Goal: Transaction & Acquisition: Purchase product/service

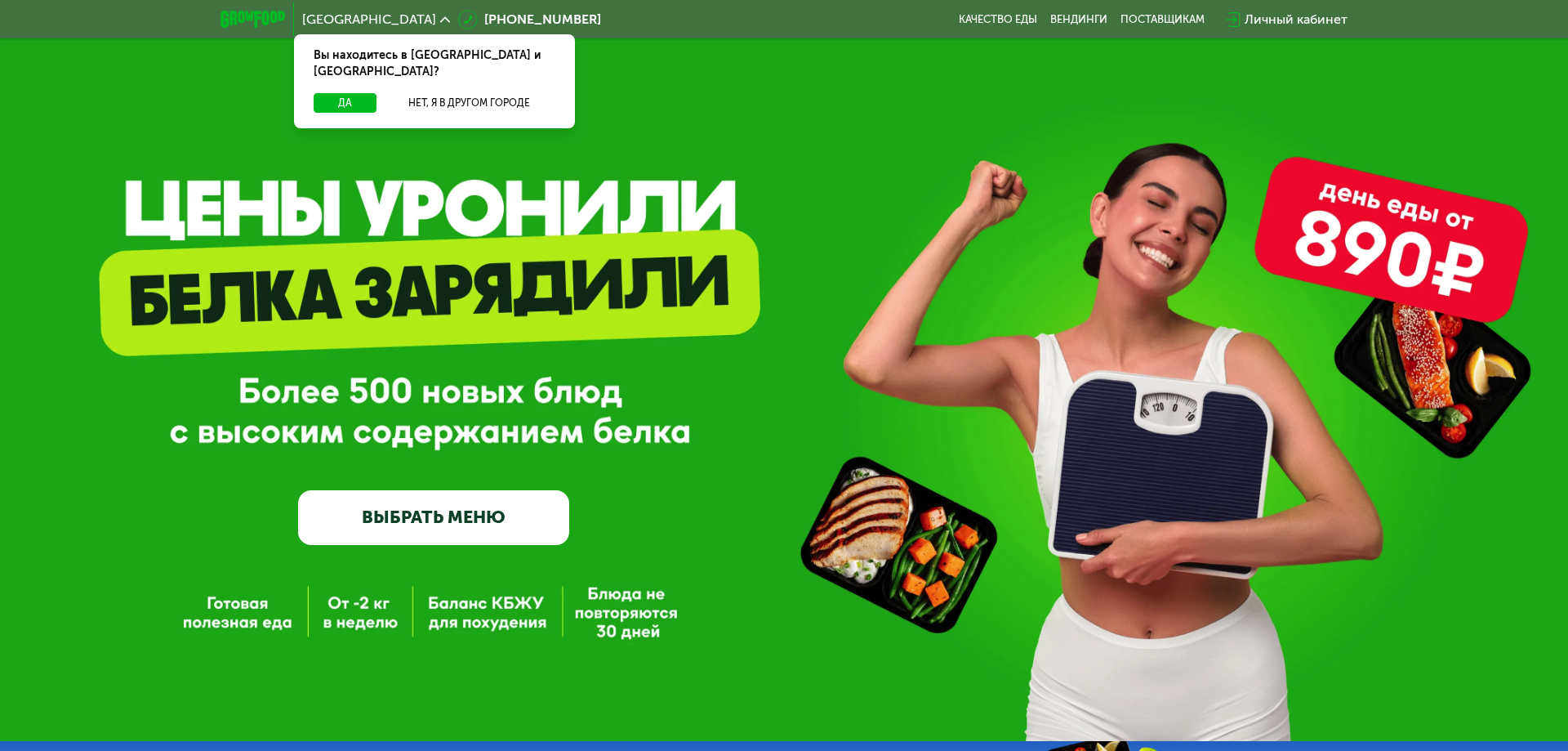
click at [746, 300] on div "GrowFood — доставка правильного питания ВЫБРАТЬ МЕНЮ" at bounding box center [784, 397] width 1568 height 294
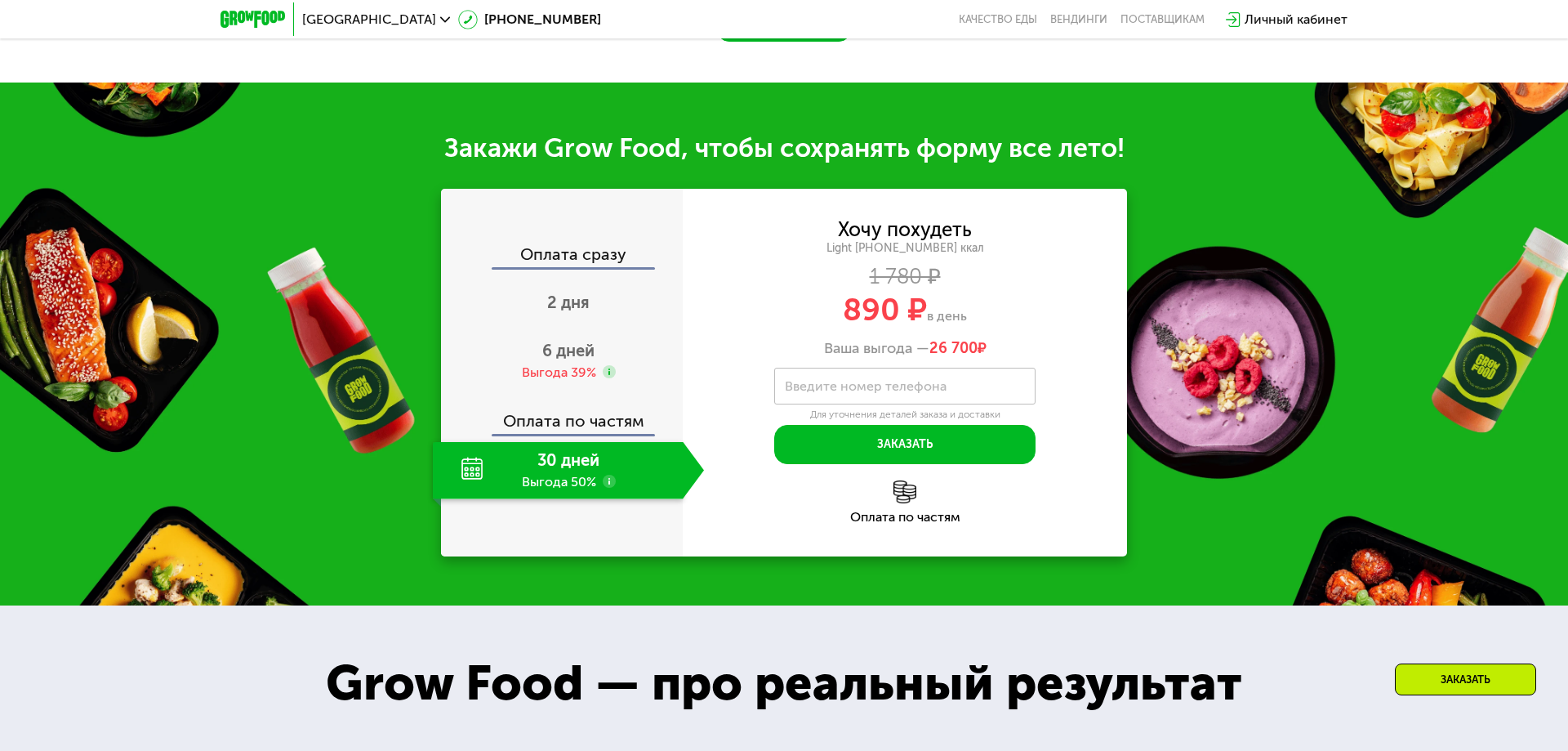
scroll to position [1597, 0]
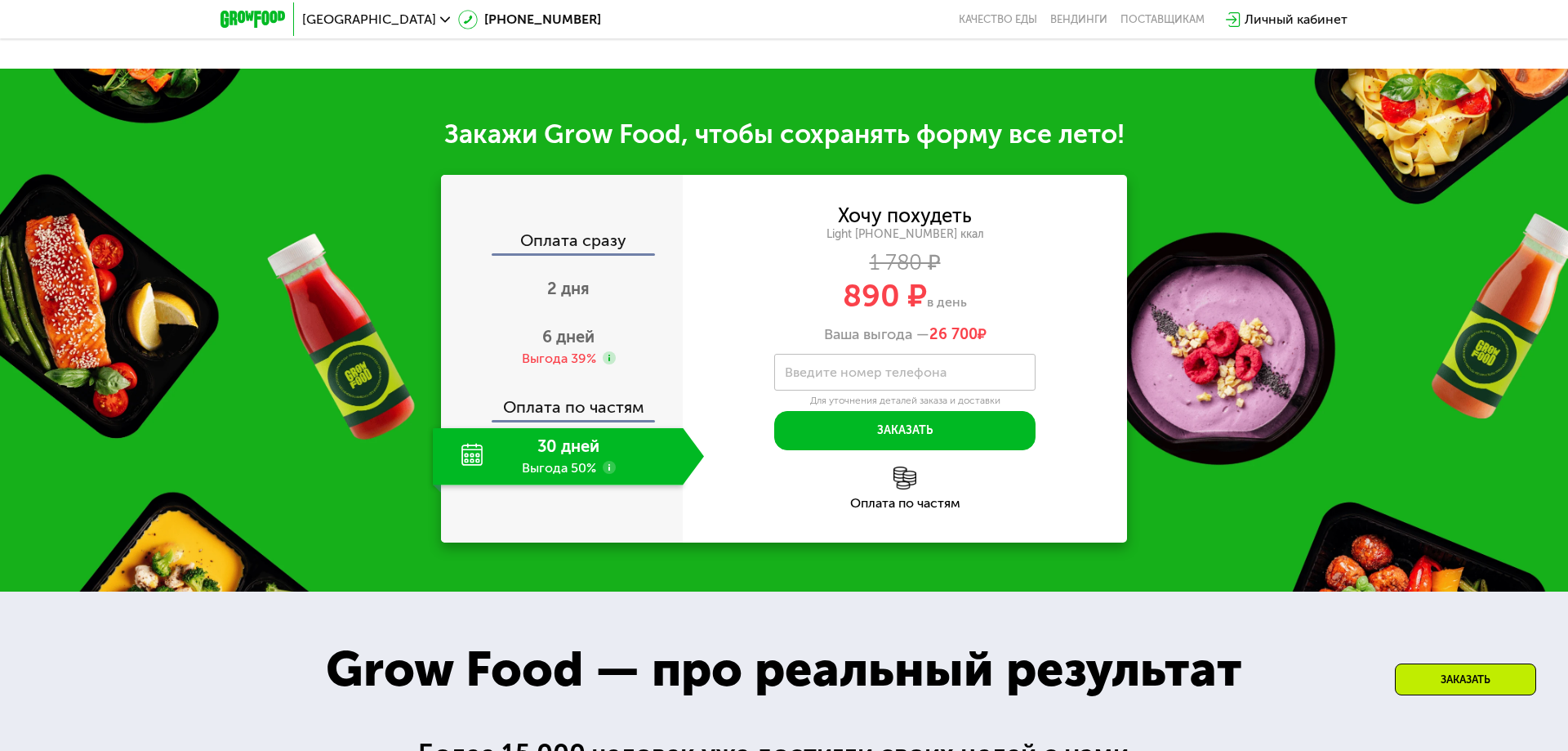
drag, startPoint x: 1207, startPoint y: 462, endPoint x: 1277, endPoint y: 490, distance: 75.4
click at [1277, 490] on div "Закажи Grow Food, чтобы сохранять форму все лето! Оплата сразу 2 дня 6 дней Выг…" at bounding box center [784, 330] width 1568 height 523
click at [1229, 486] on div "Закажи Grow Food, чтобы сохранять форму все лето! Оплата сразу 2 дня 6 дней Выг…" at bounding box center [784, 330] width 1568 height 523
drag, startPoint x: 1234, startPoint y: 484, endPoint x: 1230, endPoint y: 503, distance: 19.4
click at [1230, 499] on div "Закажи Grow Food, чтобы сохранять форму все лето! Оплата сразу 2 дня 6 дней Выг…" at bounding box center [784, 330] width 1568 height 523
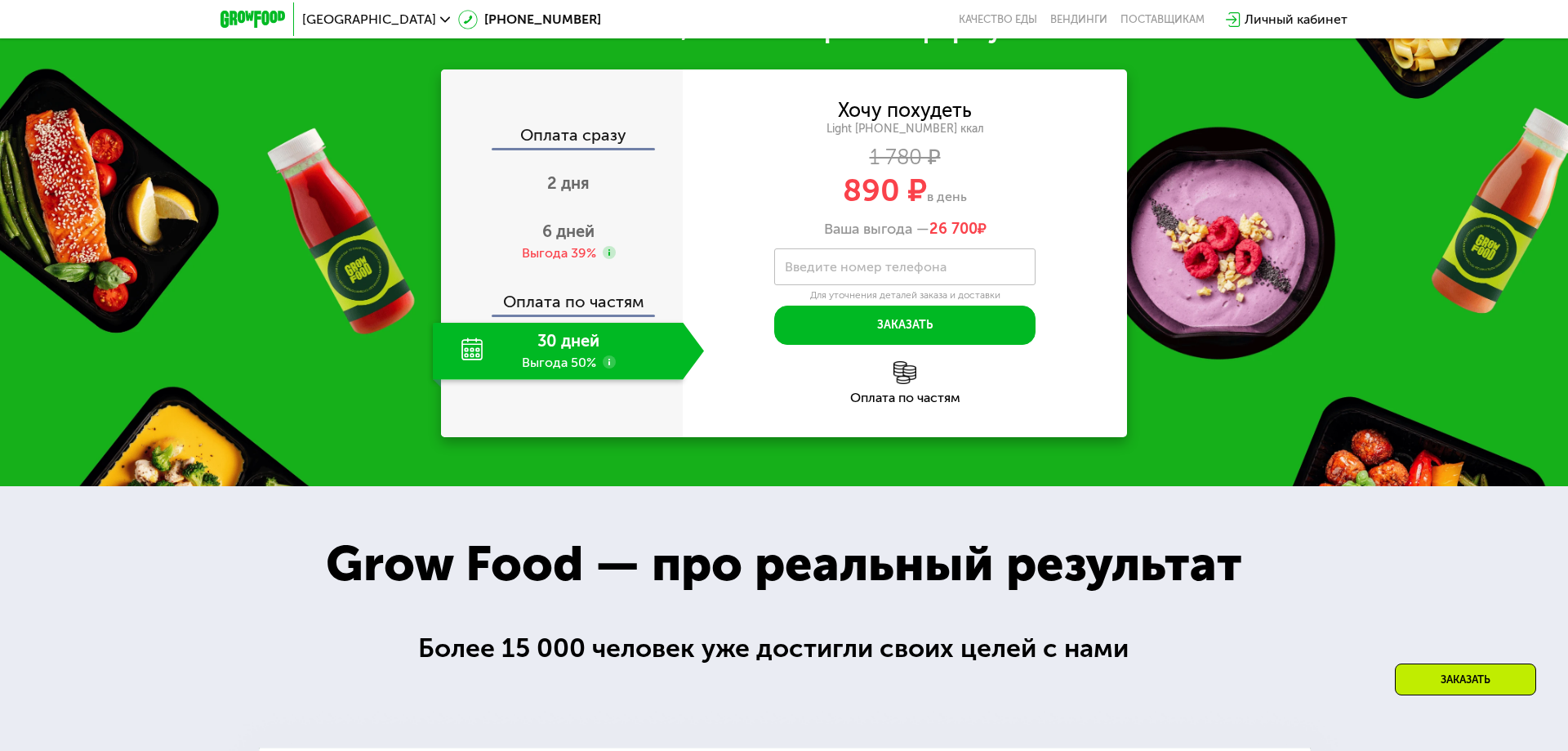
scroll to position [1706, 0]
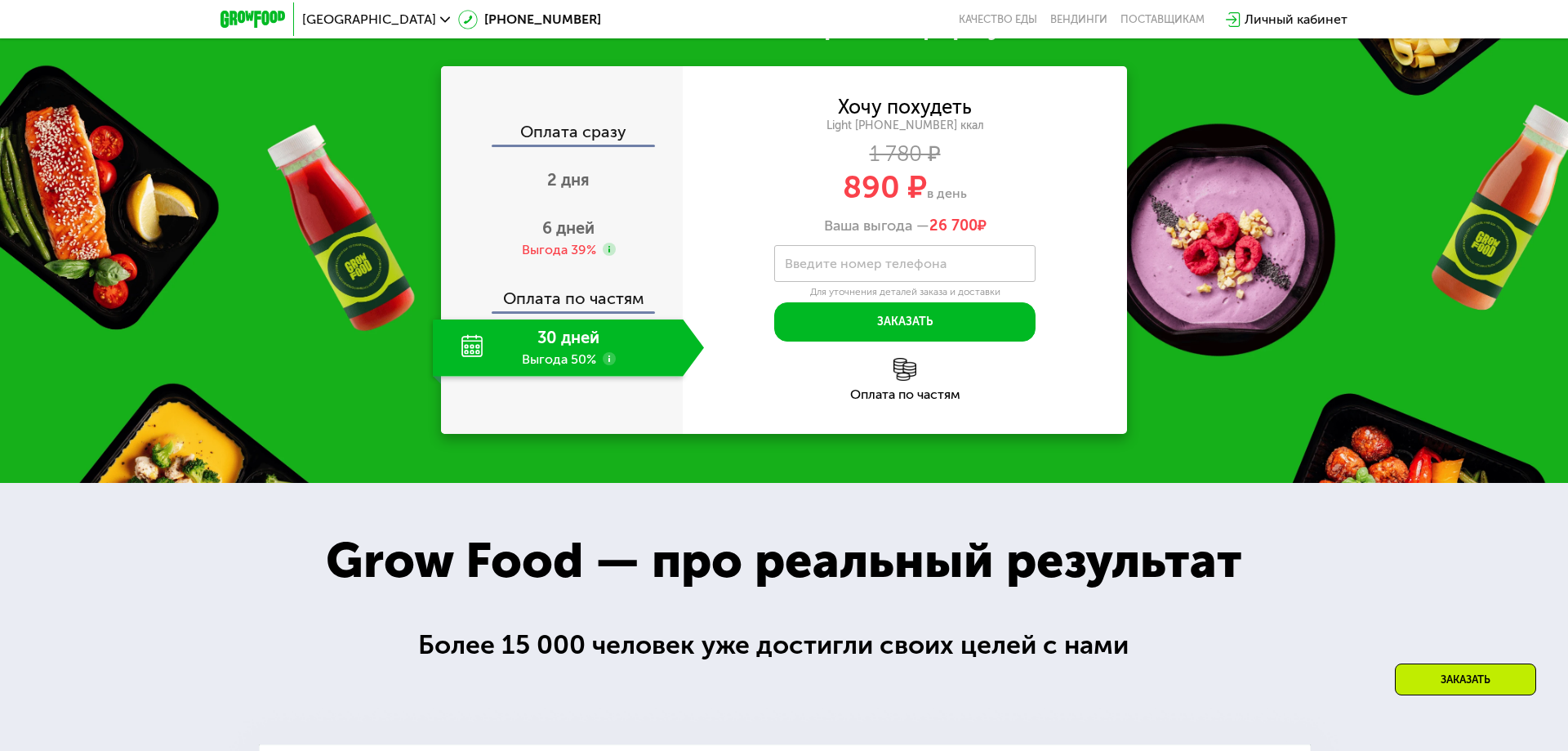
drag, startPoint x: 1228, startPoint y: 401, endPoint x: 1285, endPoint y: 383, distance: 59.8
click at [1252, 397] on div "Закажи Grow Food, чтобы сохранять форму все лето! Оплата сразу 2 дня 6 дней Выг…" at bounding box center [784, 221] width 1568 height 523
drag, startPoint x: 1291, startPoint y: 376, endPoint x: 1383, endPoint y: 336, distance: 100.3
click at [1382, 328] on div "Закажи Grow Food, чтобы сохранять форму все лето! Оплата сразу 2 дня 6 дней Выг…" at bounding box center [784, 221] width 1568 height 523
